Goal: Communication & Community: Connect with others

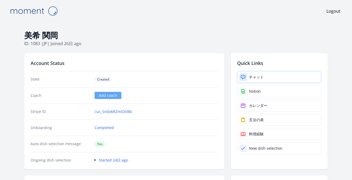
click at [253, 78] on div "チャット" at bounding box center [256, 76] width 15 height 5
click at [249, 74] on link "チャット" at bounding box center [279, 77] width 84 height 12
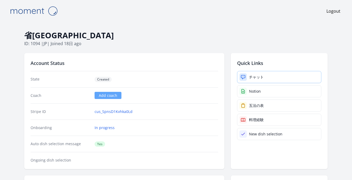
click at [253, 78] on div "チャット" at bounding box center [256, 76] width 15 height 5
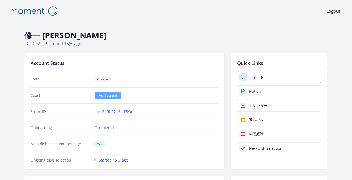
click at [252, 76] on div "チャット" at bounding box center [256, 76] width 15 height 5
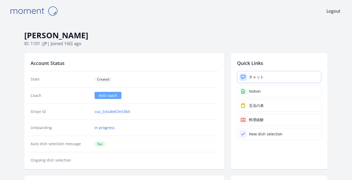
click at [256, 73] on link "チャット" at bounding box center [279, 77] width 84 height 12
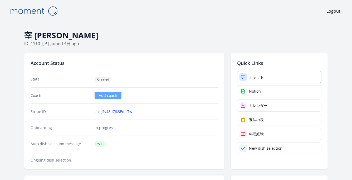
click at [266, 79] on link "チャット" at bounding box center [279, 77] width 84 height 12
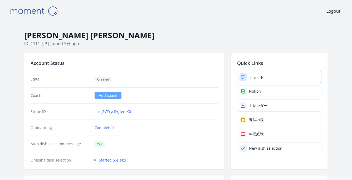
click at [255, 79] on div "チャット" at bounding box center [256, 76] width 15 height 5
